Goal: Navigation & Orientation: Find specific page/section

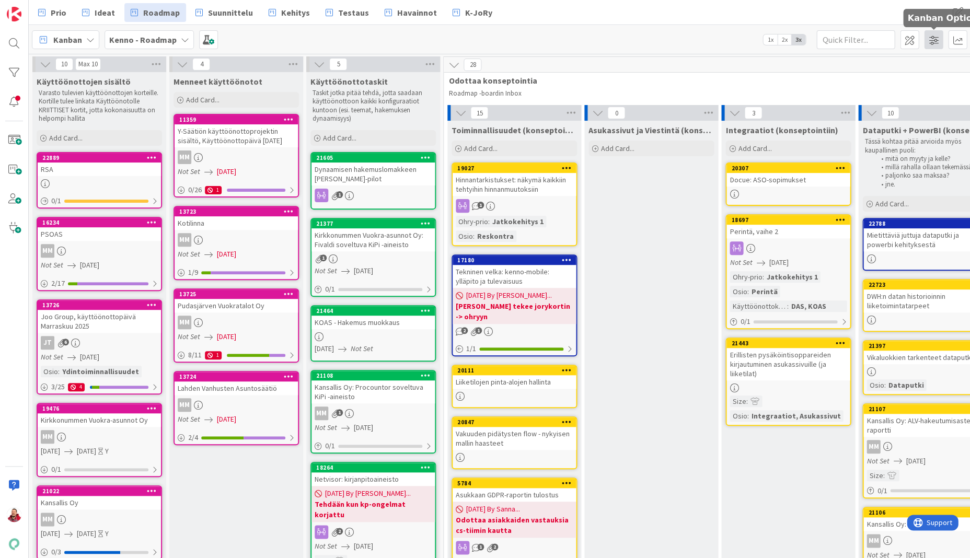
click at [924, 41] on span at bounding box center [933, 39] width 19 height 19
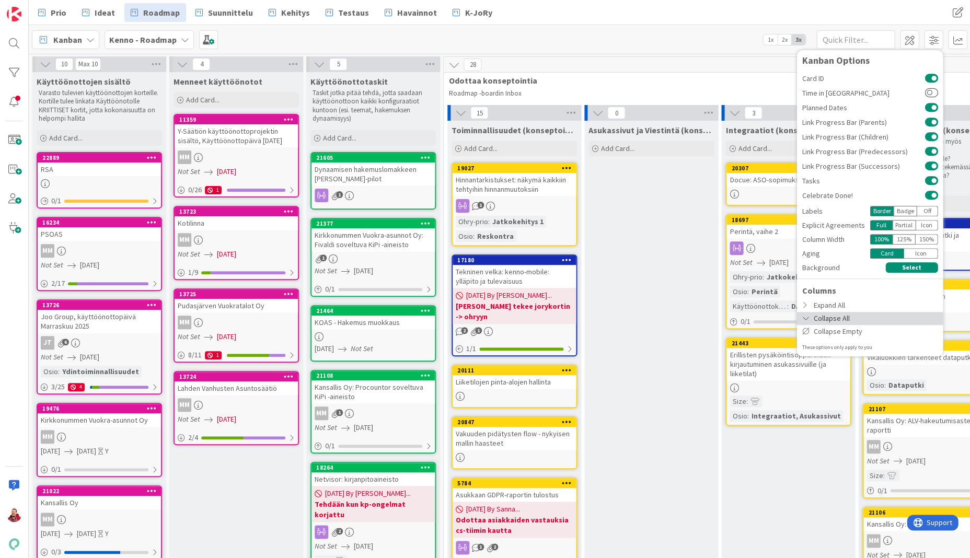
click at [816, 312] on div "Collapse All" at bounding box center [869, 318] width 146 height 13
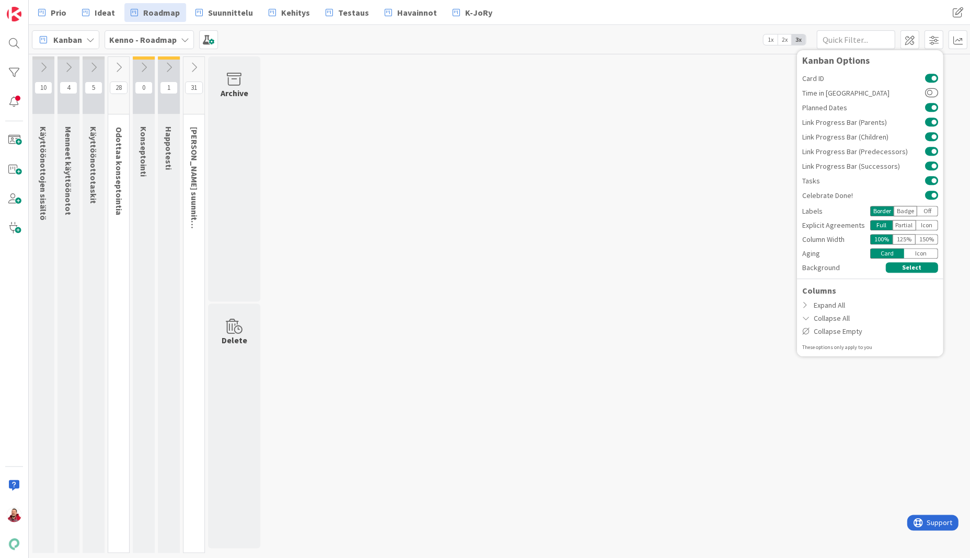
click at [511, 302] on div "10 Käyttöönottojen sisältö Varasto tulevien käyttöönottojen korteille. Kortille…" at bounding box center [499, 307] width 937 height 502
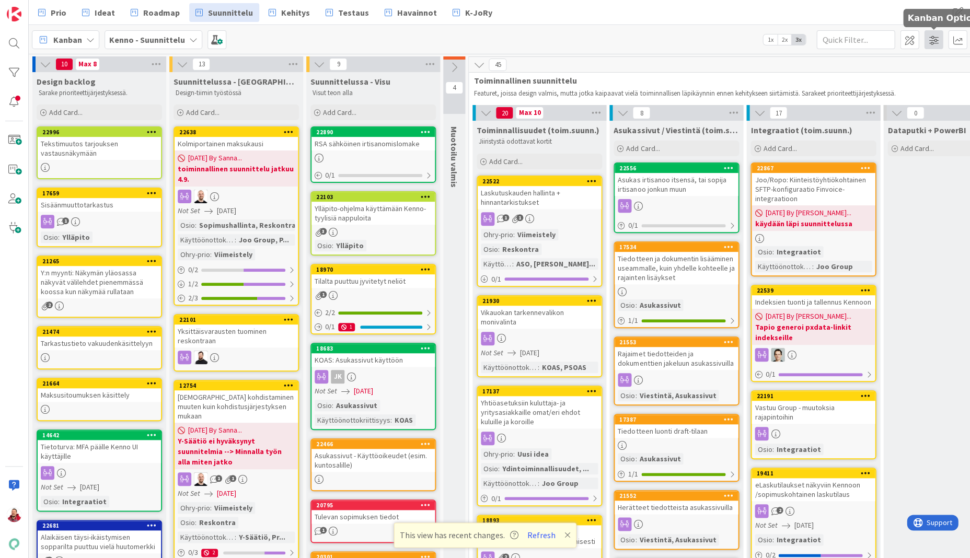
click at [924, 36] on span at bounding box center [933, 39] width 19 height 19
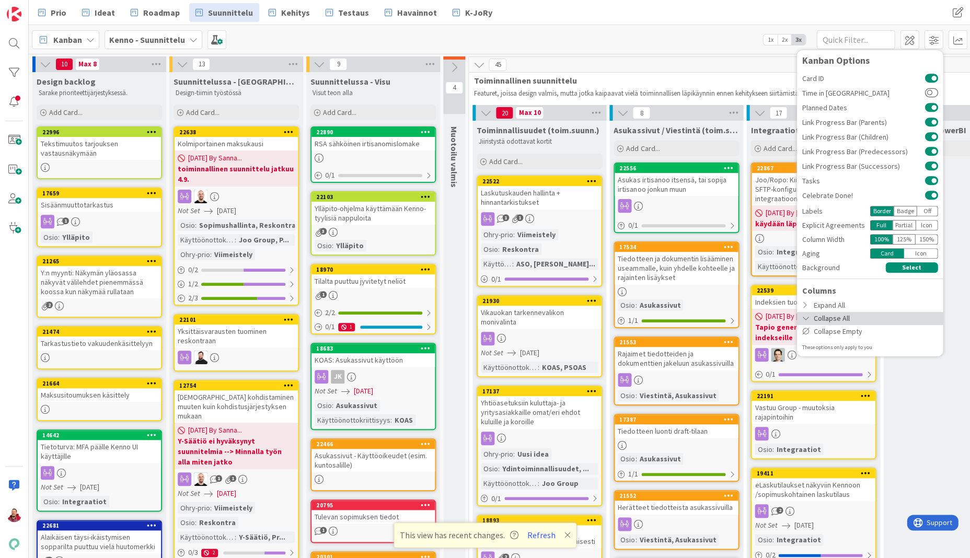
click at [834, 312] on div "Collapse All" at bounding box center [869, 318] width 146 height 13
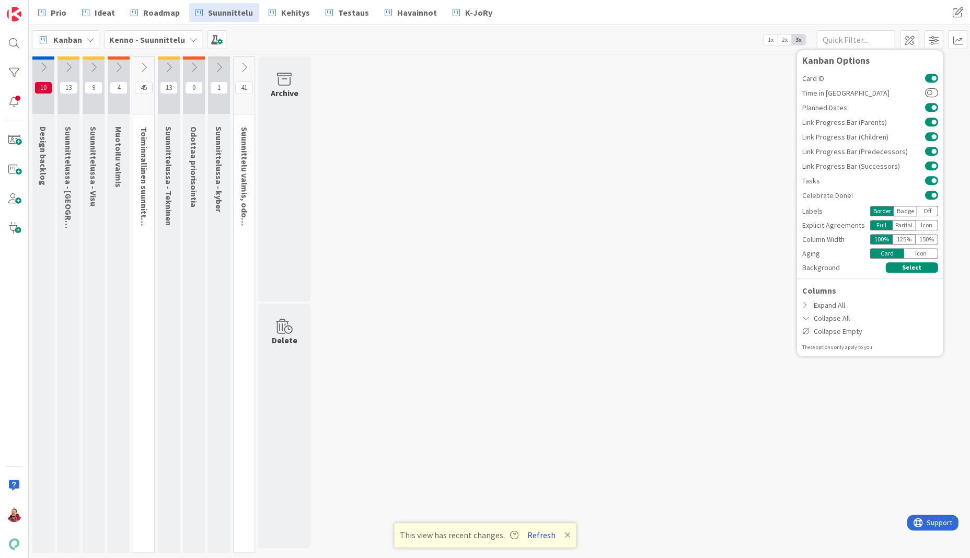
click at [528, 535] on button "Refresh" at bounding box center [542, 535] width 36 height 14
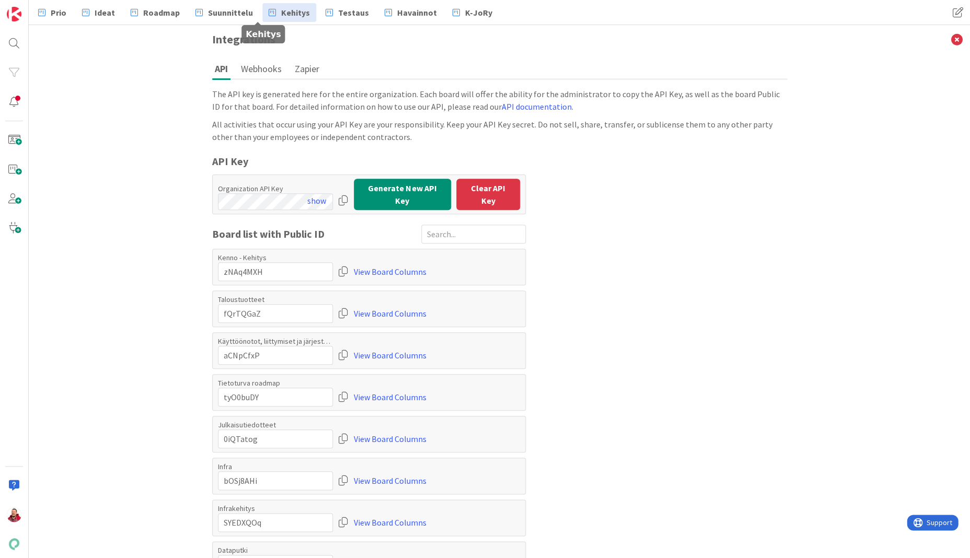
click at [281, 8] on span "Kehitys" at bounding box center [295, 12] width 29 height 13
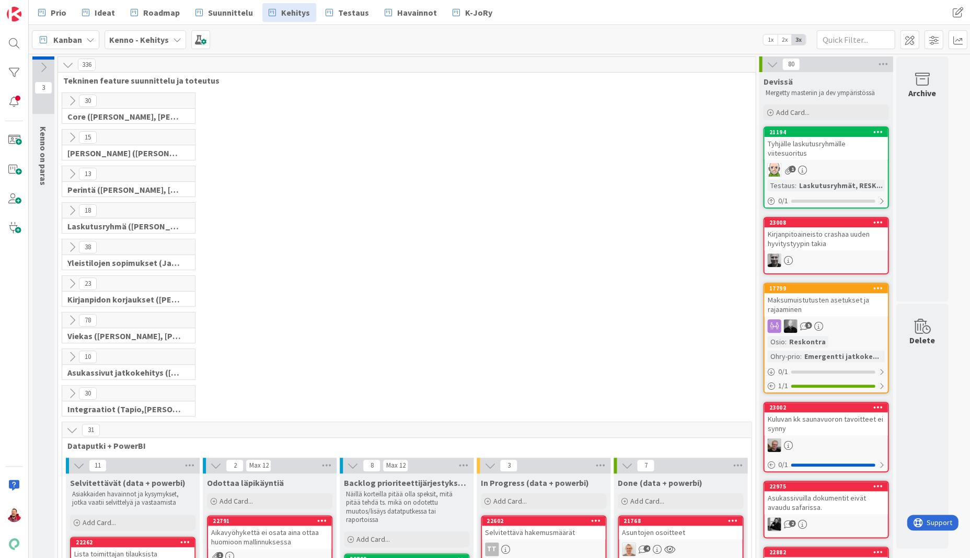
click at [70, 424] on icon at bounding box center [71, 429] width 11 height 11
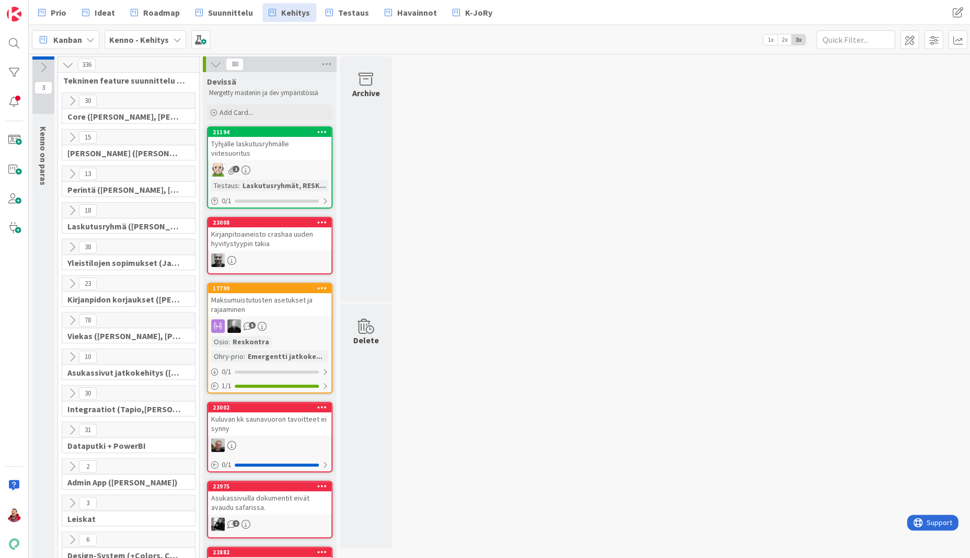
click at [69, 314] on button at bounding box center [72, 321] width 14 height 14
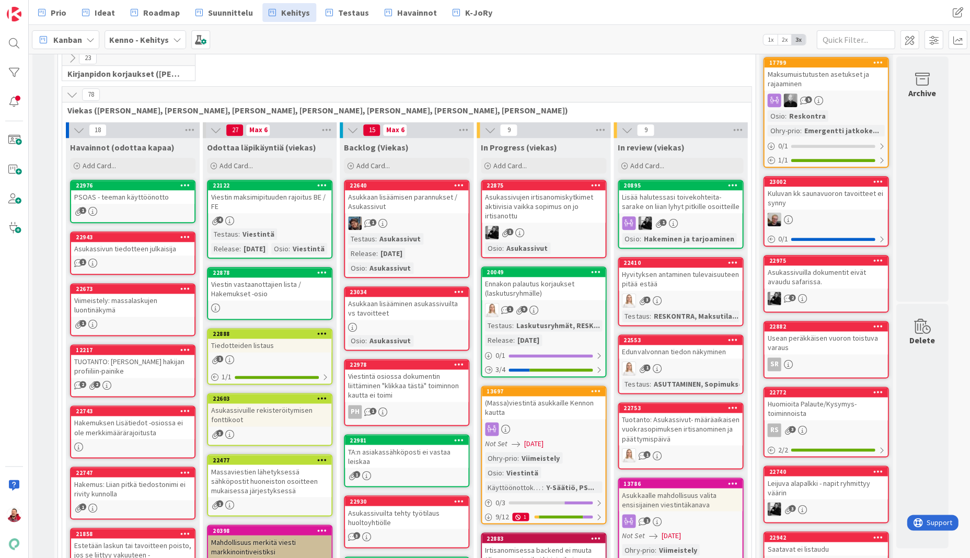
scroll to position [224, 0]
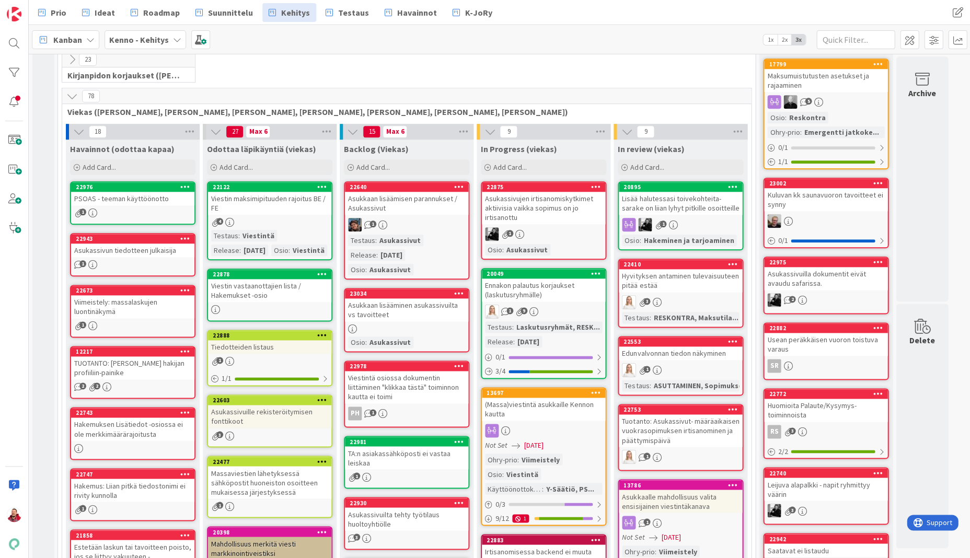
click at [71, 90] on icon at bounding box center [71, 95] width 11 height 11
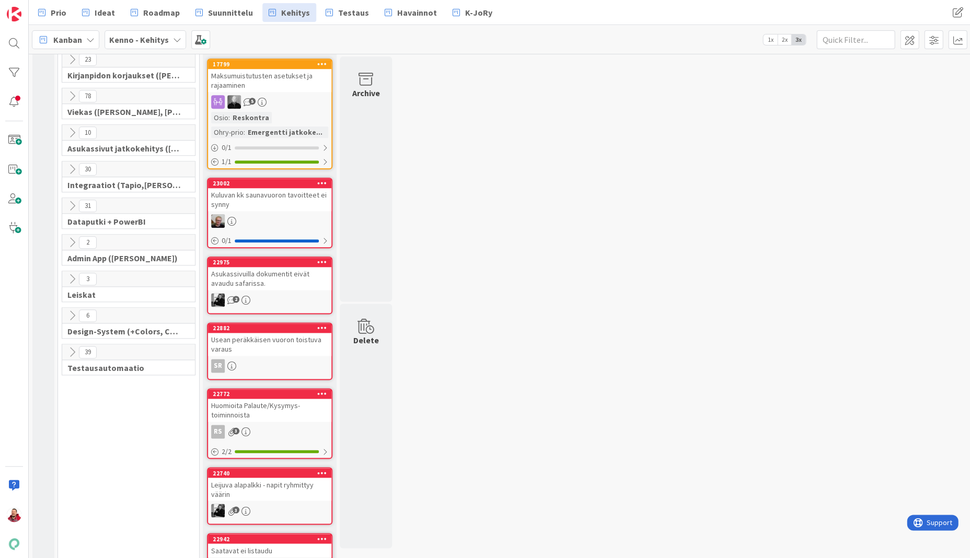
scroll to position [207, 0]
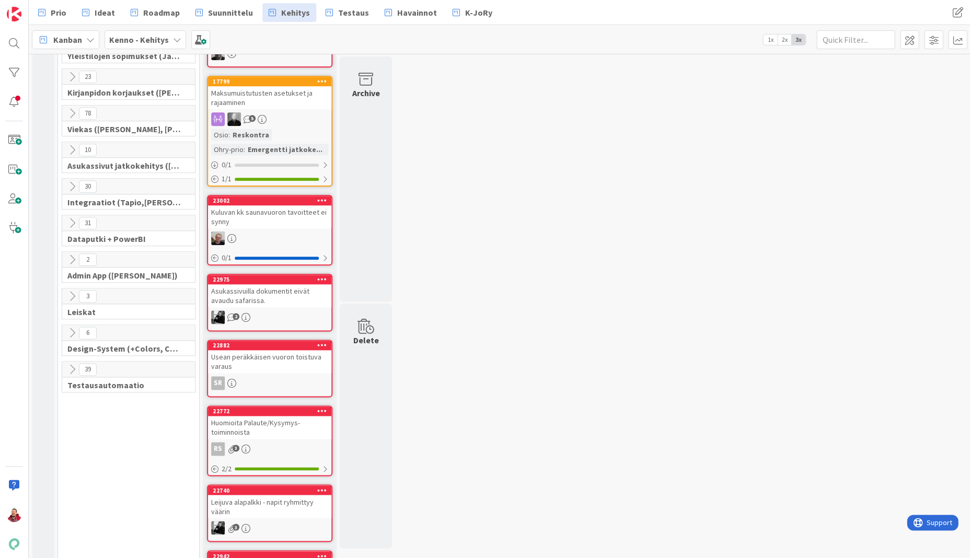
click at [70, 144] on icon at bounding box center [71, 149] width 11 height 11
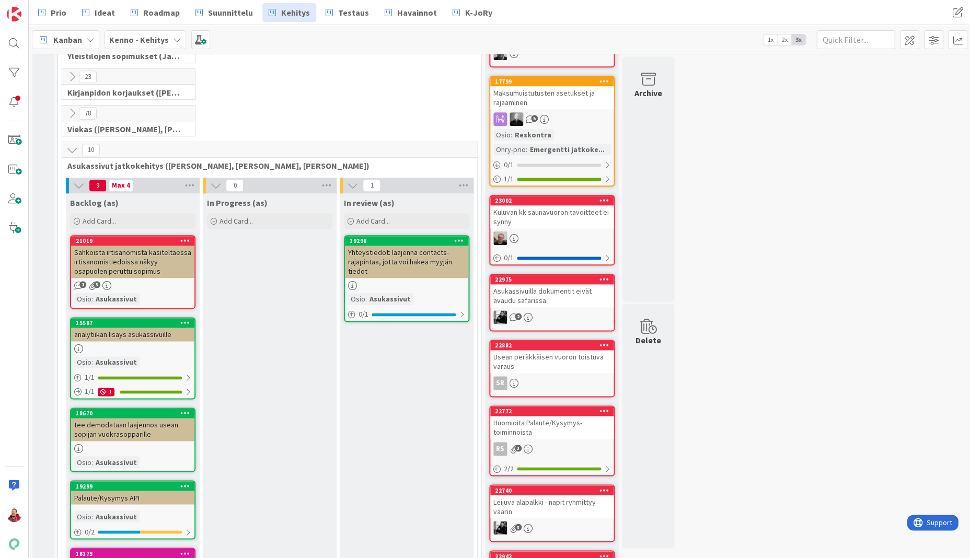
click at [70, 144] on icon at bounding box center [71, 149] width 11 height 11
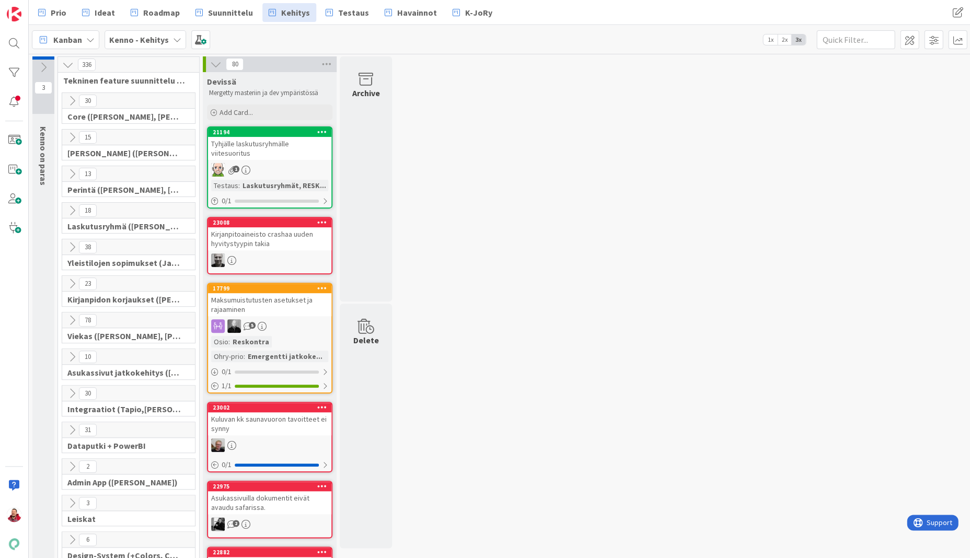
scroll to position [0, 0]
click at [67, 95] on icon at bounding box center [71, 100] width 11 height 11
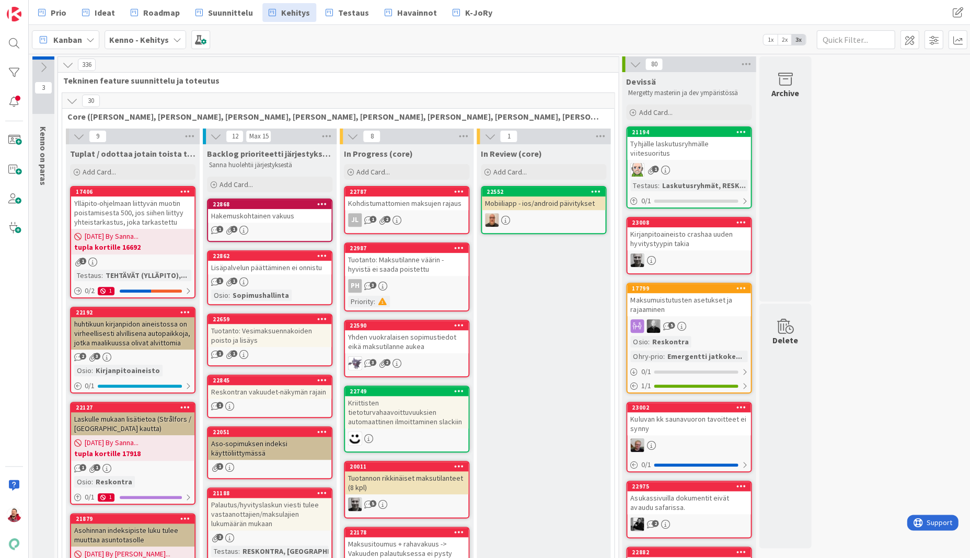
click at [67, 95] on icon at bounding box center [71, 100] width 11 height 11
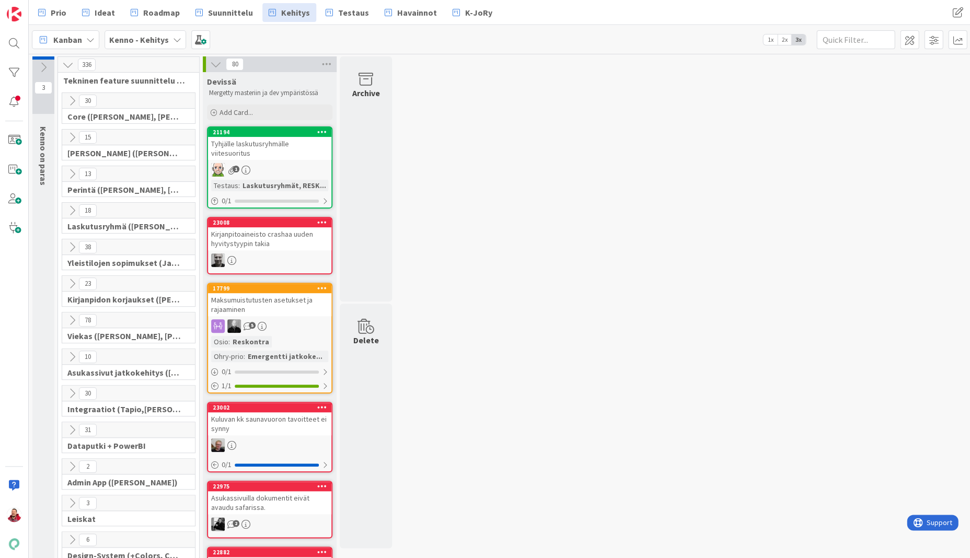
click at [67, 134] on icon at bounding box center [71, 137] width 11 height 11
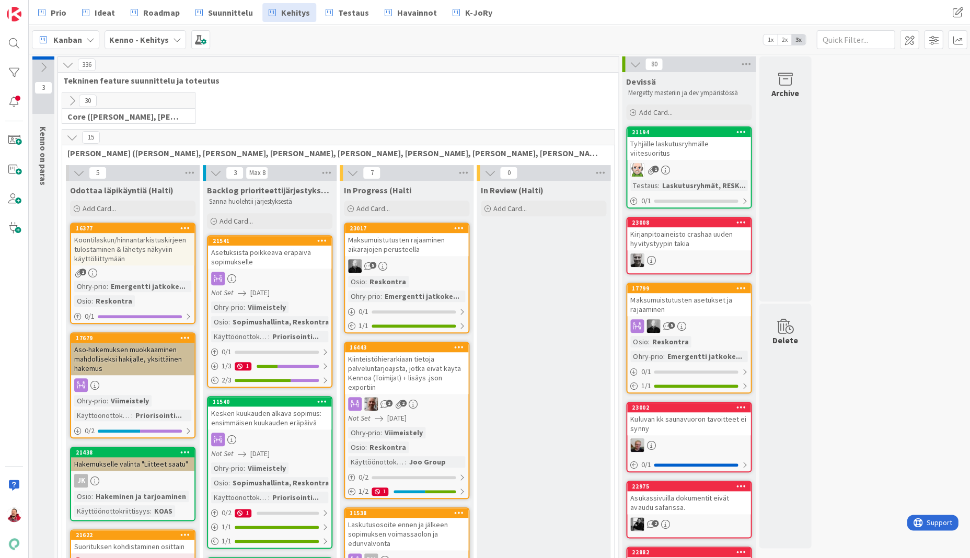
click at [67, 134] on icon at bounding box center [71, 137] width 11 height 11
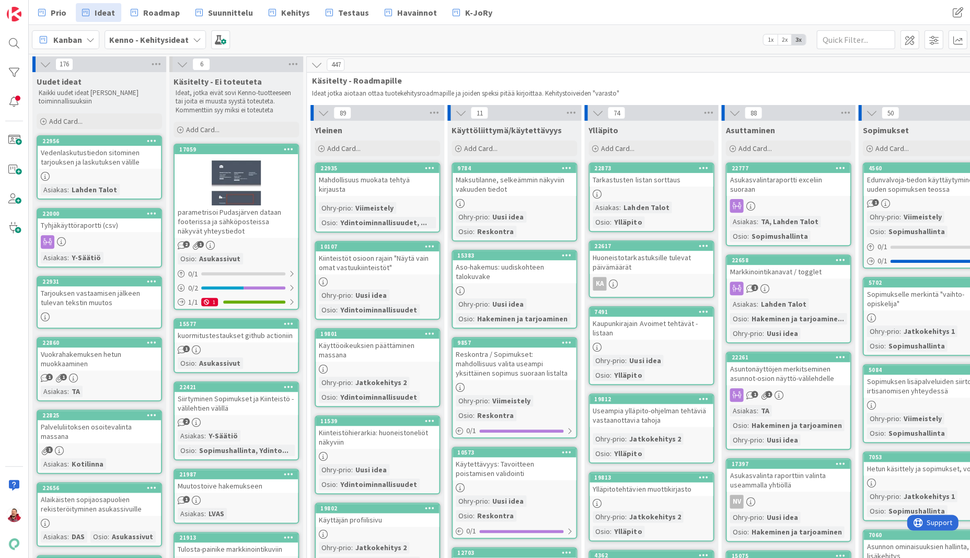
click at [184, 68] on icon at bounding box center [182, 64] width 11 height 11
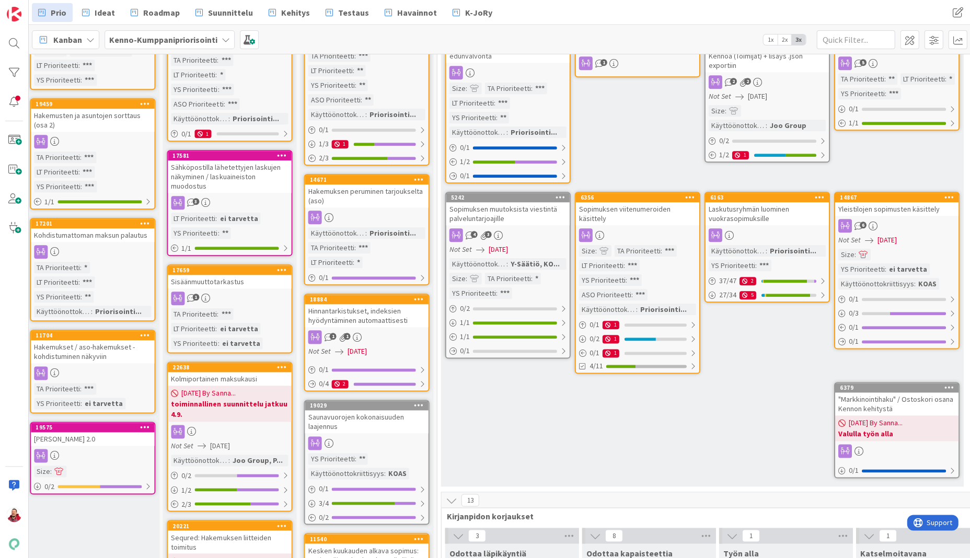
scroll to position [168, 434]
